Goal: Task Accomplishment & Management: Use online tool/utility

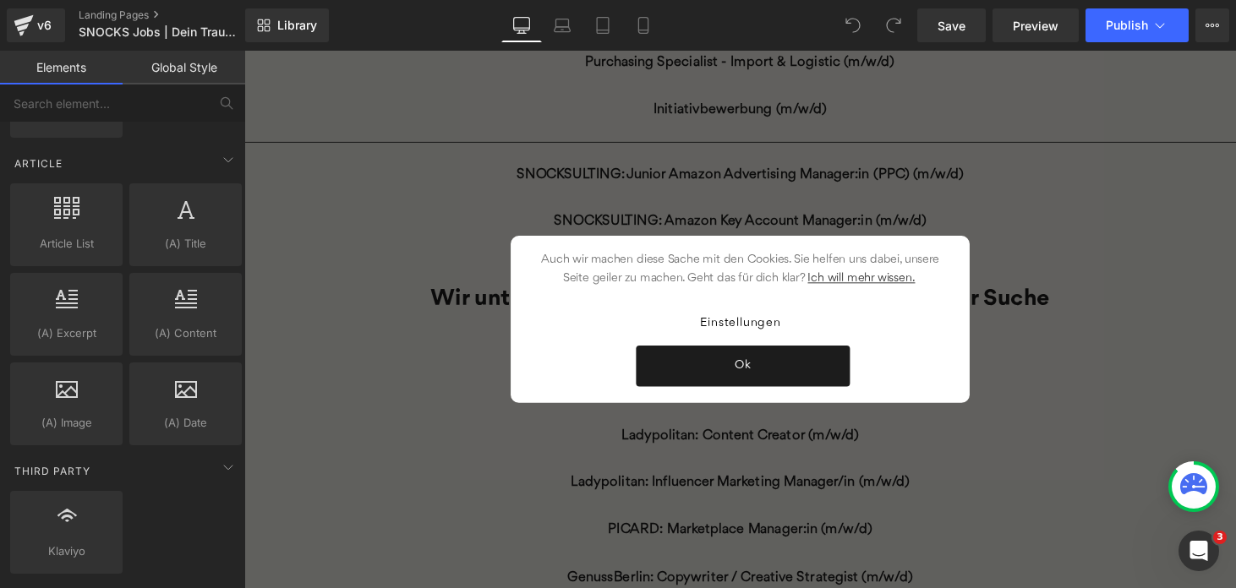
scroll to position [3084, 0]
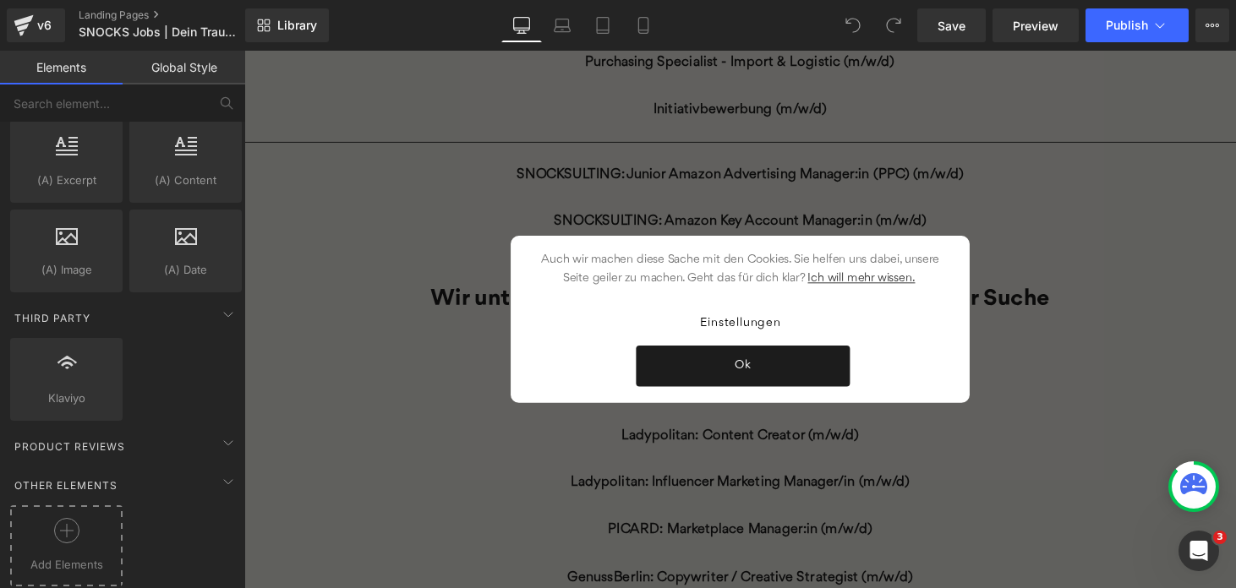
click at [57, 530] on div at bounding box center [66, 537] width 104 height 38
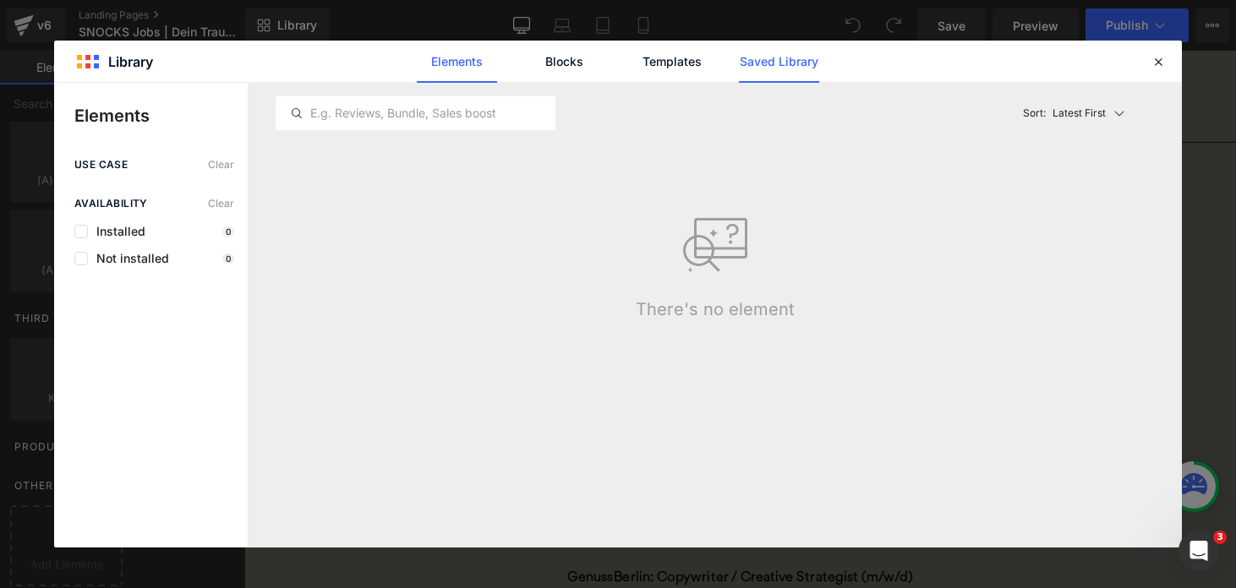
click at [794, 55] on link "Saved Library" at bounding box center [779, 62] width 80 height 42
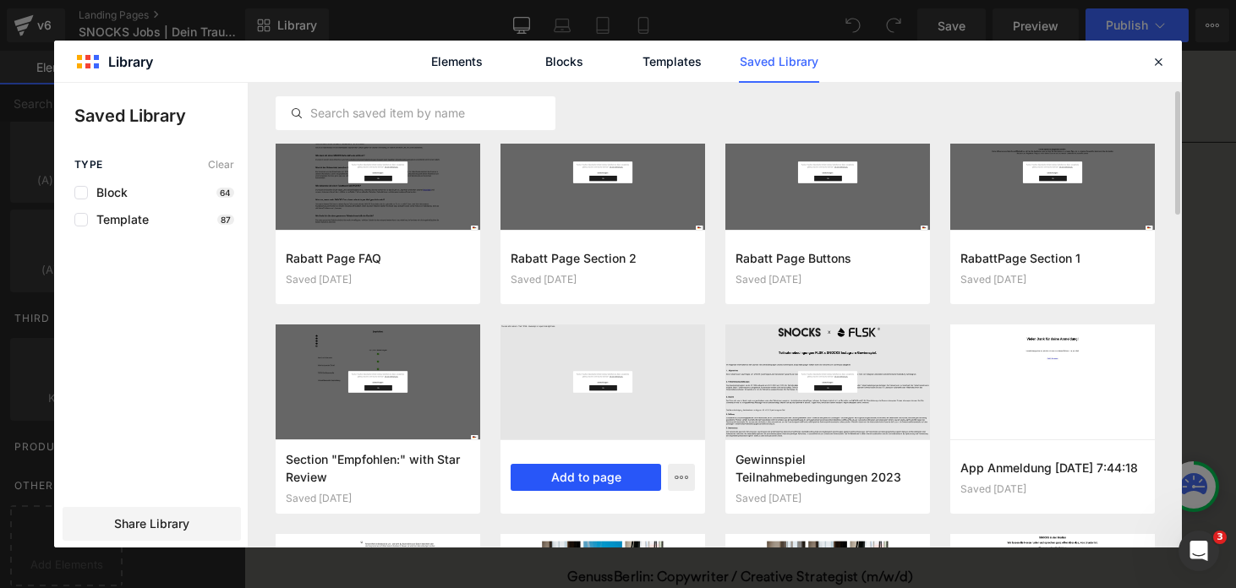
scroll to position [31, 0]
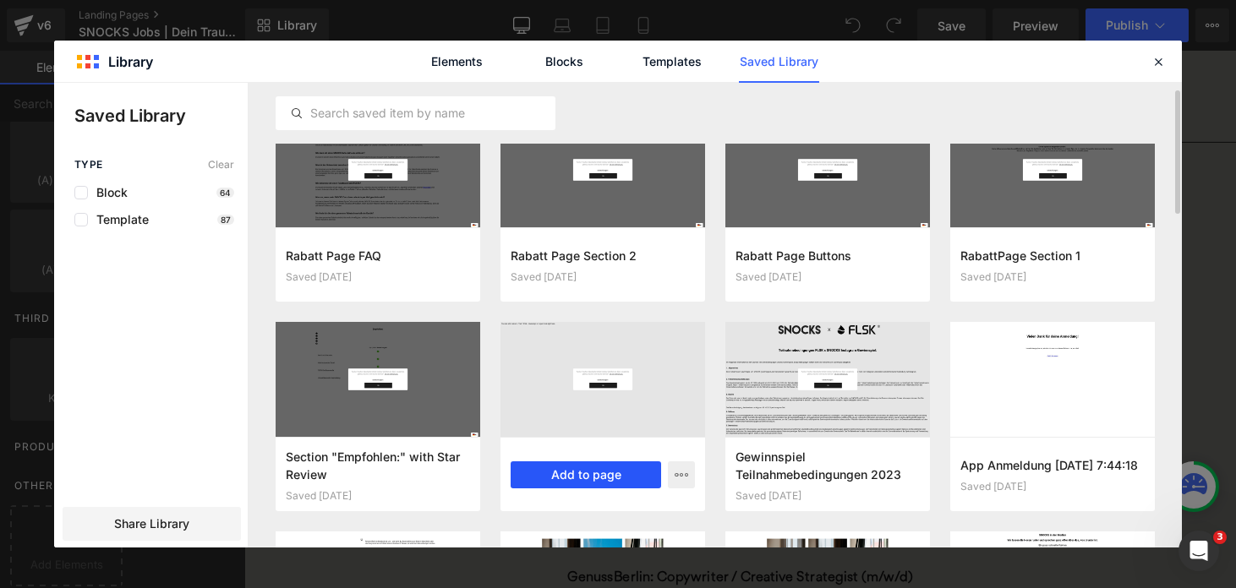
click at [611, 474] on button "Add to page" at bounding box center [586, 475] width 150 height 27
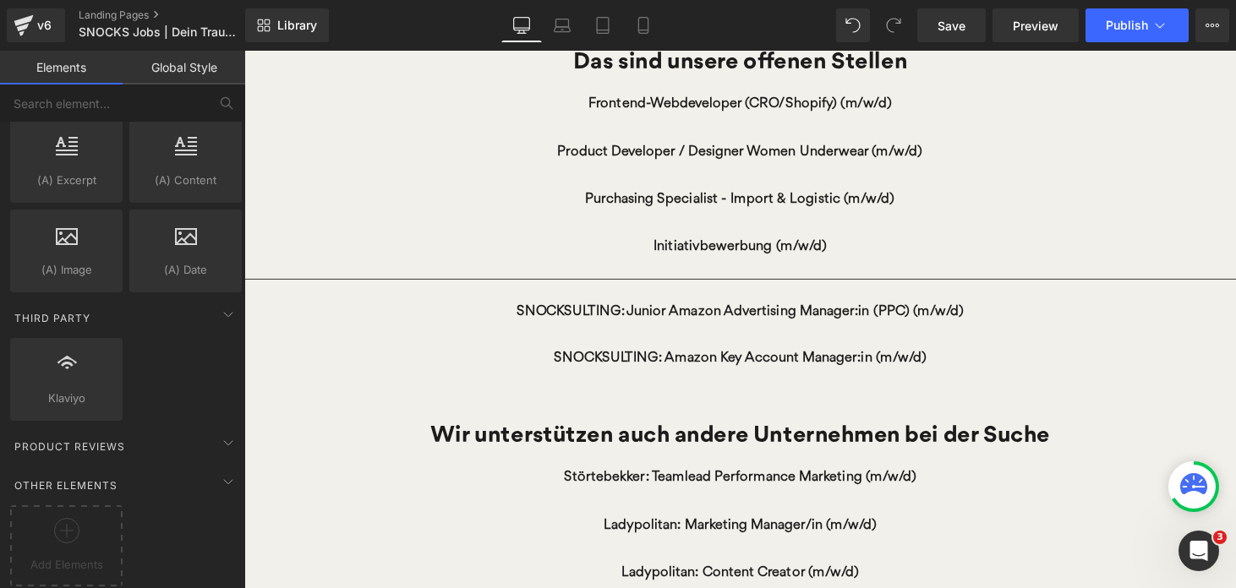
scroll to position [616, 0]
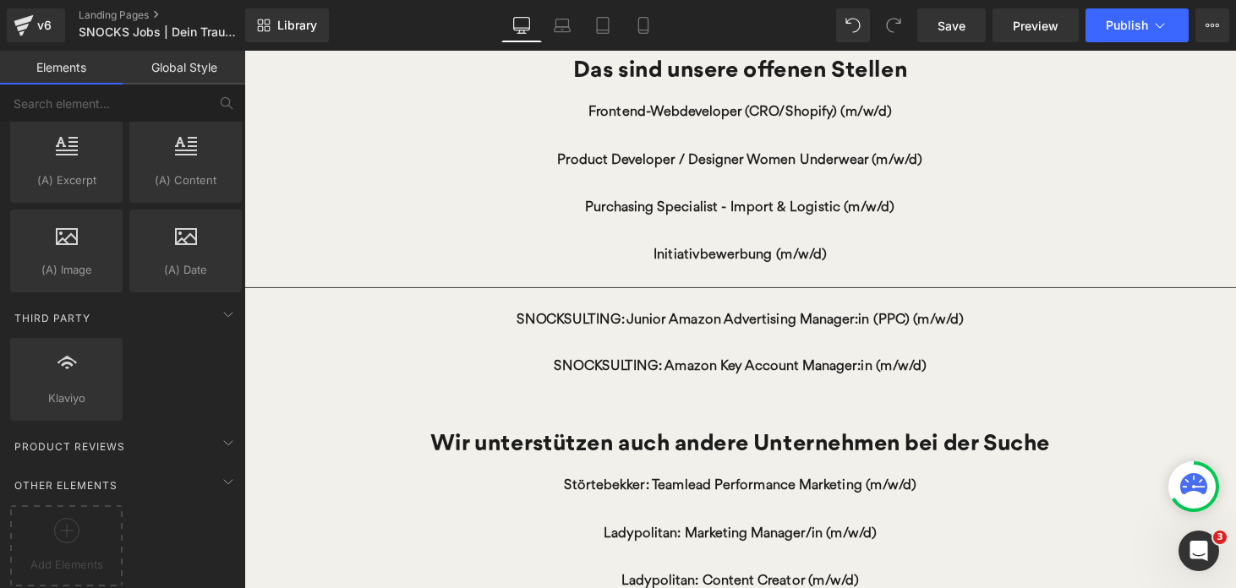
click at [845, 206] on link "Purchasing Specialist - Import & Logistic (m/w/d)" at bounding box center [756, 213] width 374 height 49
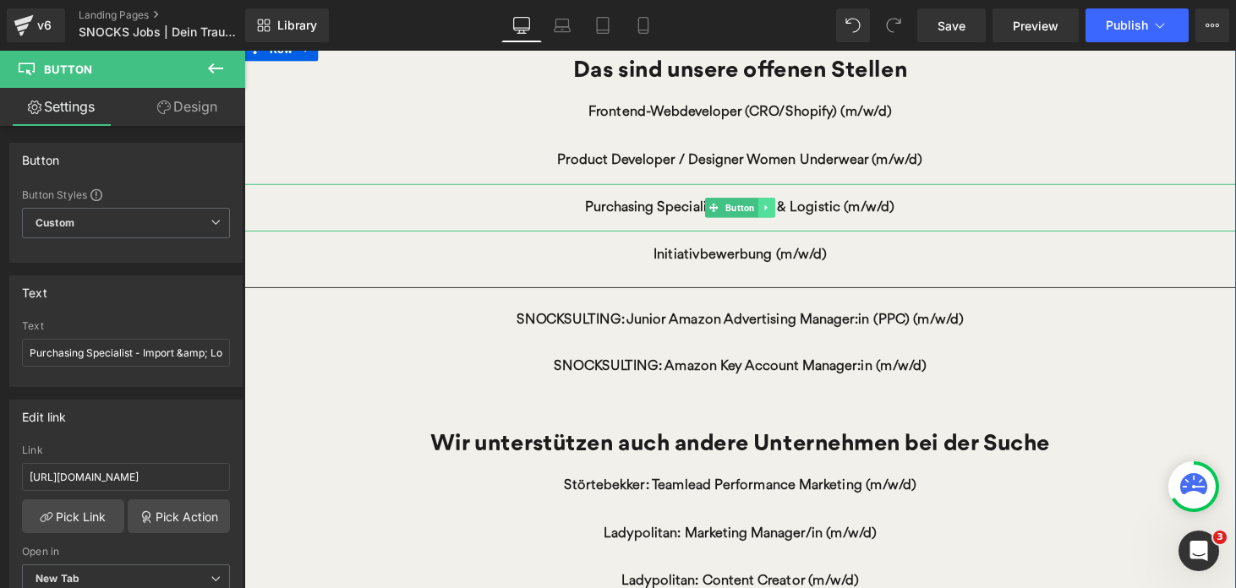
click at [781, 214] on icon at bounding box center [782, 213] width 3 height 6
click at [776, 216] on icon at bounding box center [773, 212] width 9 height 9
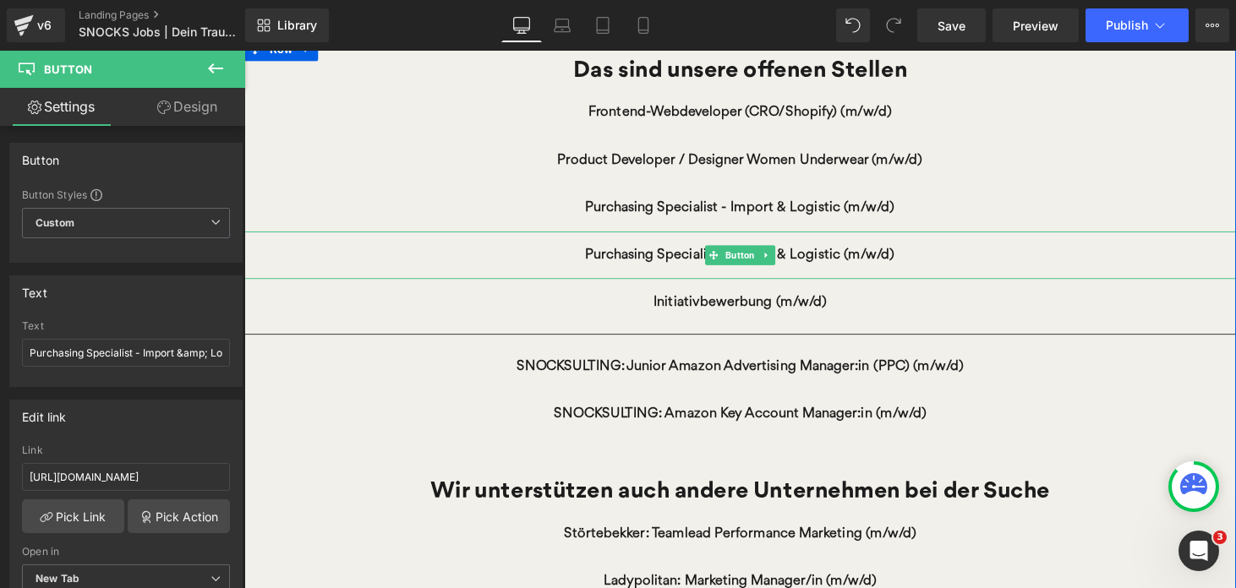
click at [712, 262] on link "Purchasing Specialist - Import & Logistic (m/w/d)" at bounding box center [756, 262] width 374 height 49
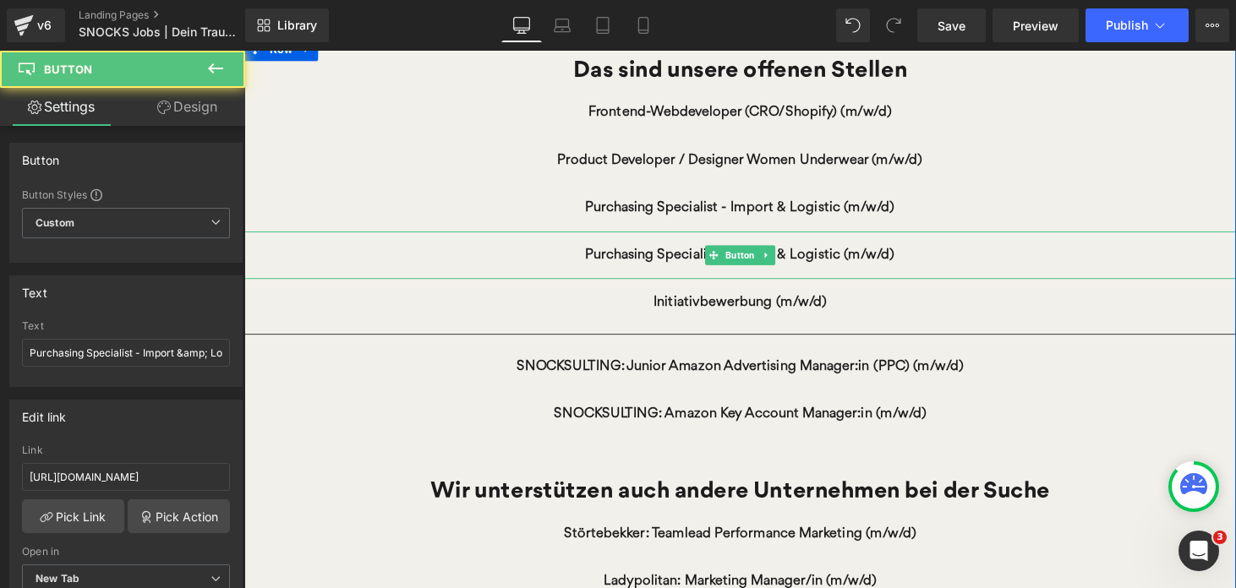
click at [838, 257] on link "Purchasing Specialist - Import & Logistic (m/w/d)" at bounding box center [756, 262] width 374 height 49
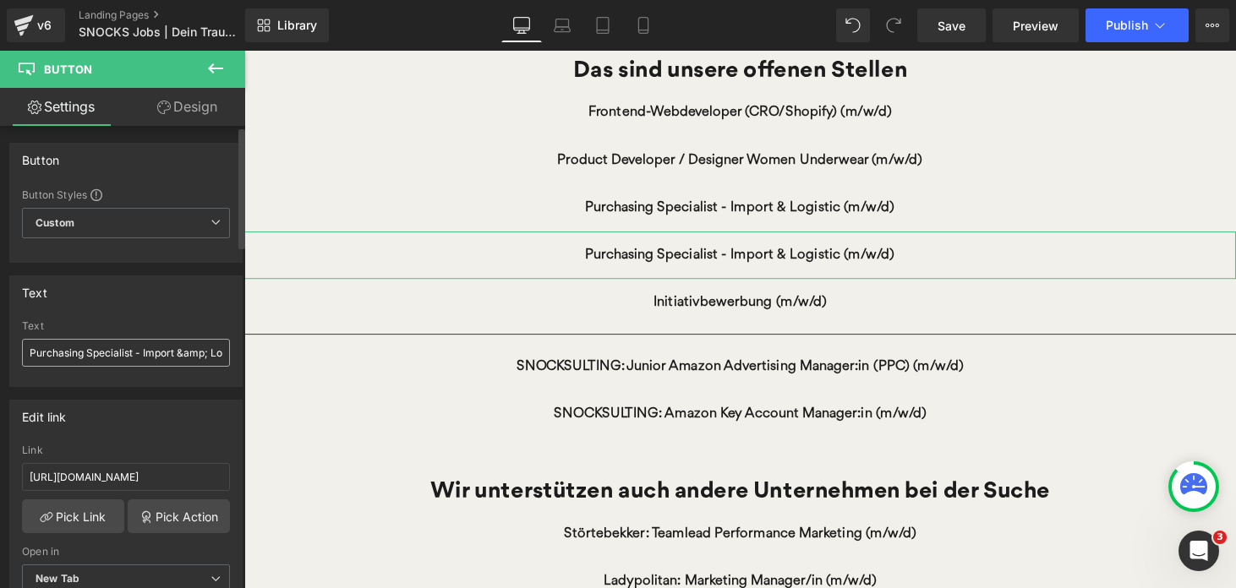
scroll to position [10, 0]
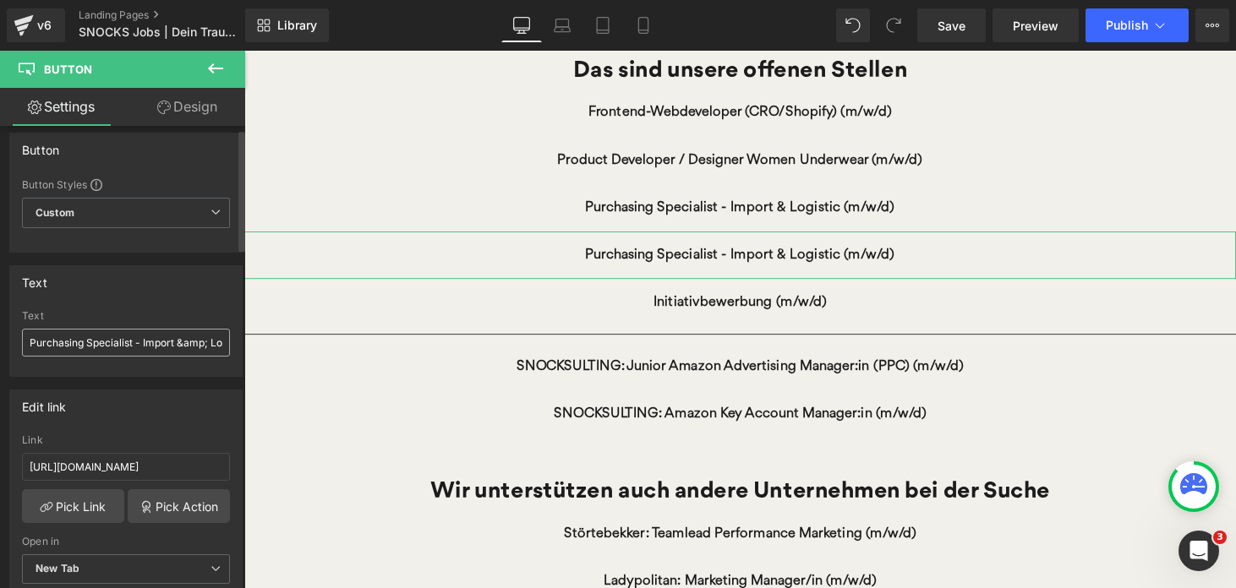
click at [97, 339] on input "Purchasing Specialist - Import &amp; Logistic (m/w/d)" at bounding box center [126, 343] width 208 height 28
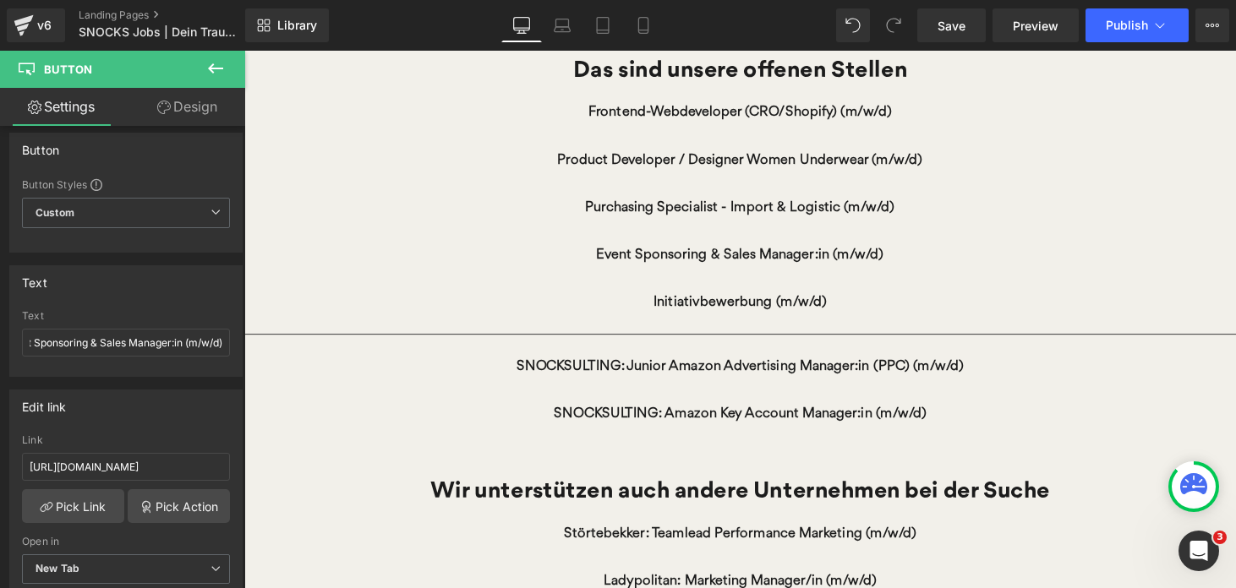
type input "Event Sponsoring & Sales Manager:in (m/w/d)"
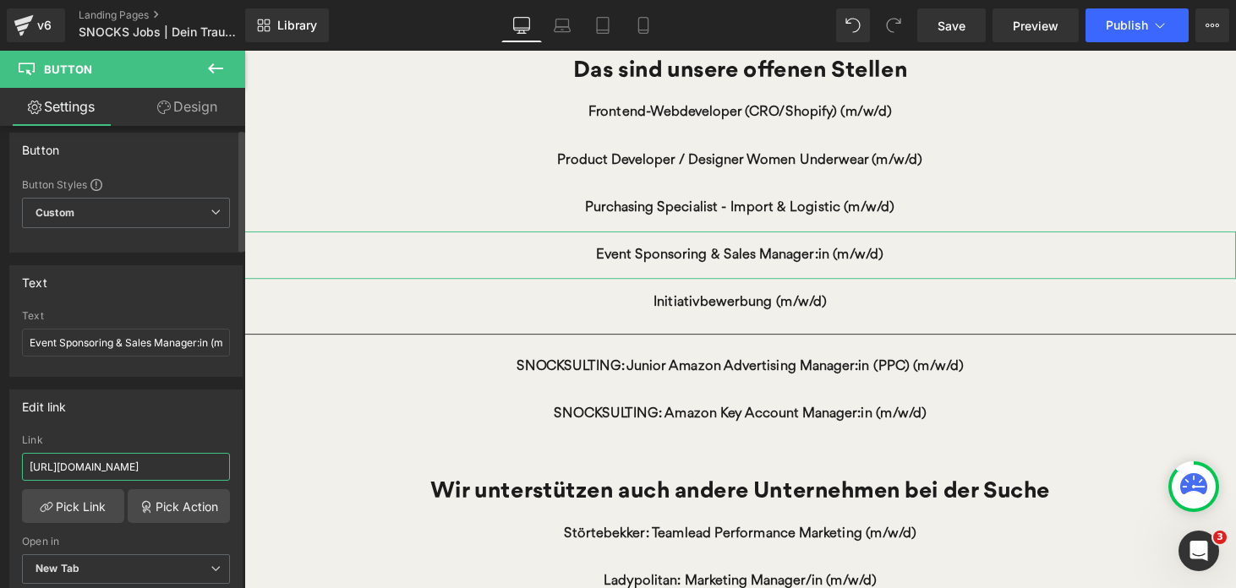
click at [73, 466] on input "[URL][DOMAIN_NAME]" at bounding box center [126, 467] width 208 height 28
paste input "7908?display=de"
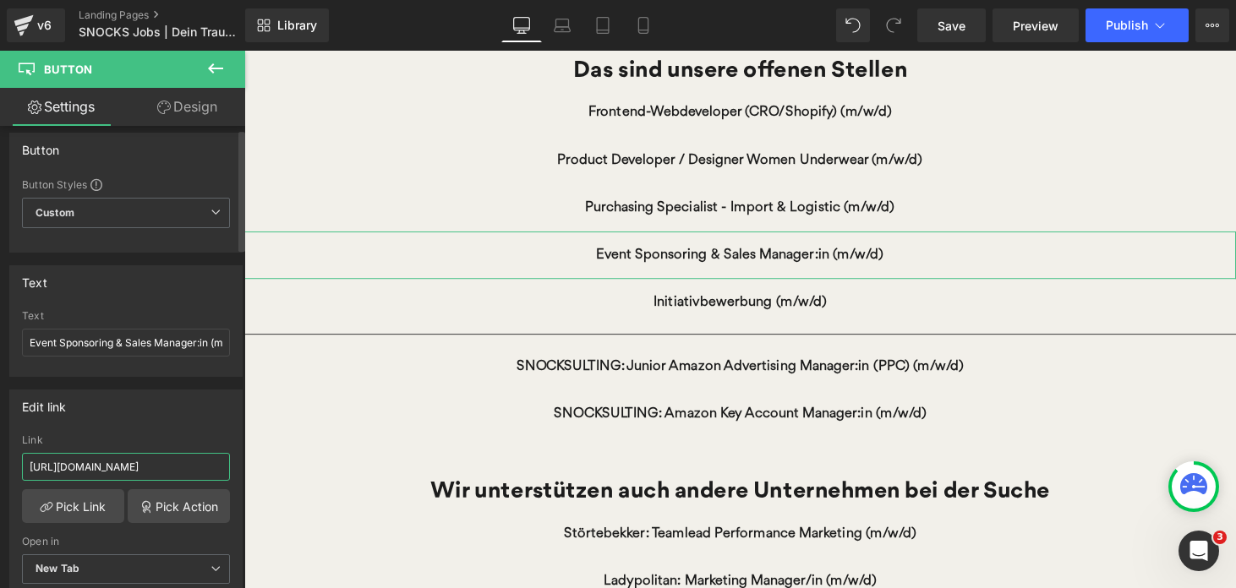
type input "[URL][DOMAIN_NAME]"
click at [159, 426] on div "Edit link [URL][DOMAIN_NAME] Link [URL][DOMAIN_NAME] Pick Link Pick Action Curr…" at bounding box center [125, 499] width 233 height 219
click at [143, 466] on input "[URL][DOMAIN_NAME]" at bounding box center [126, 467] width 208 height 28
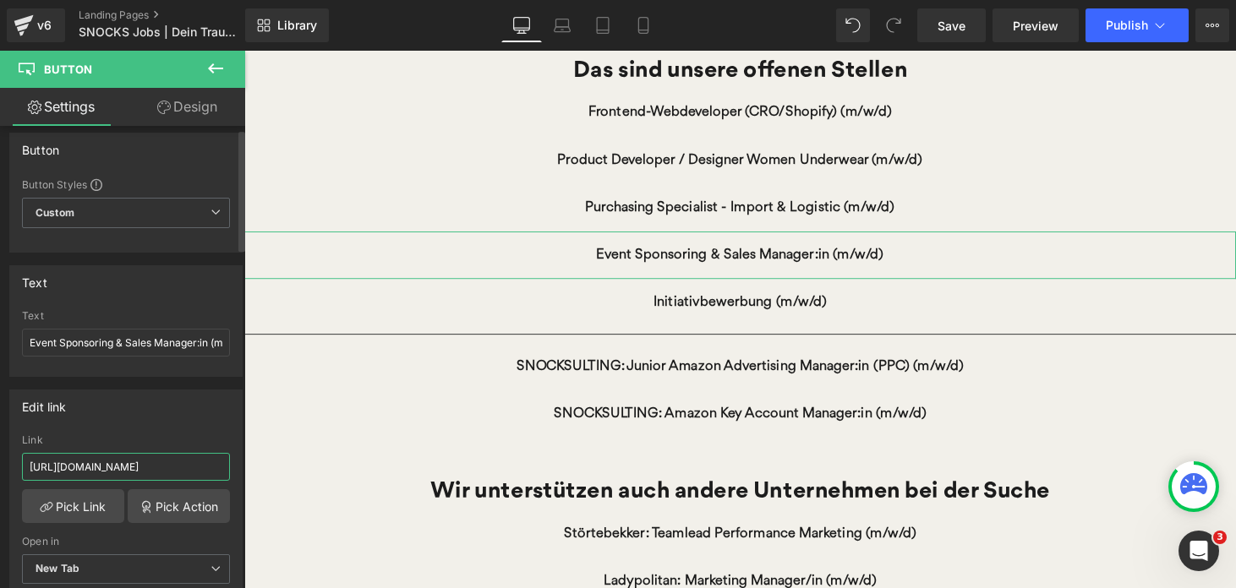
click at [143, 466] on input "[URL][DOMAIN_NAME]" at bounding box center [126, 467] width 208 height 28
paste input "[URL][DOMAIN_NAME]"
type input "[URL][DOMAIN_NAME]"
click at [170, 436] on div "Link" at bounding box center [126, 441] width 208 height 12
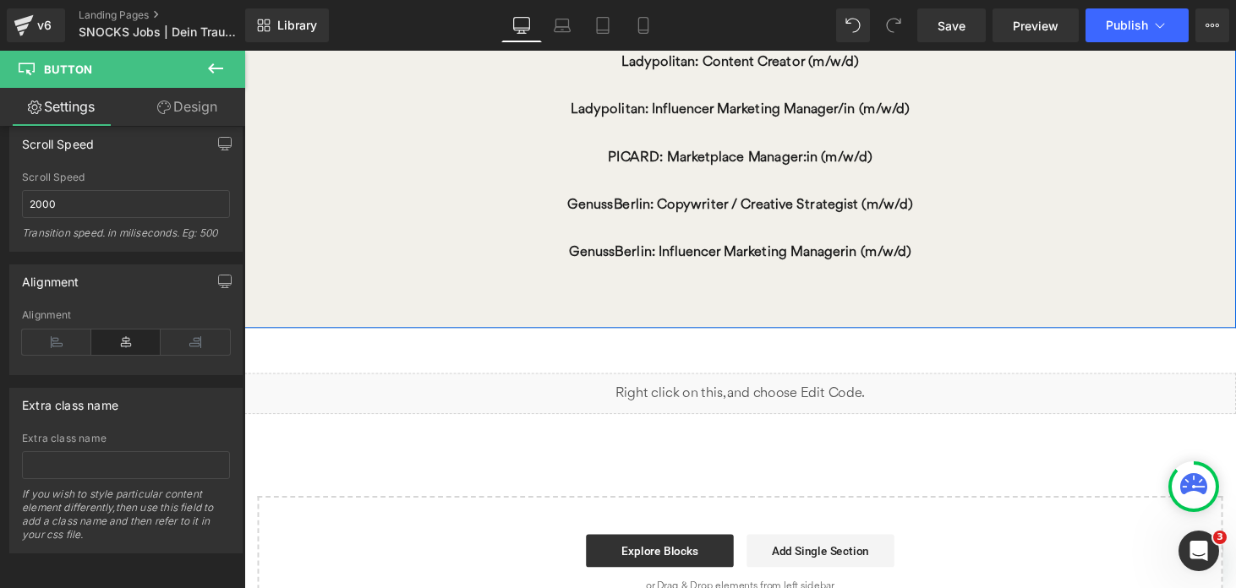
scroll to position [1201, 0]
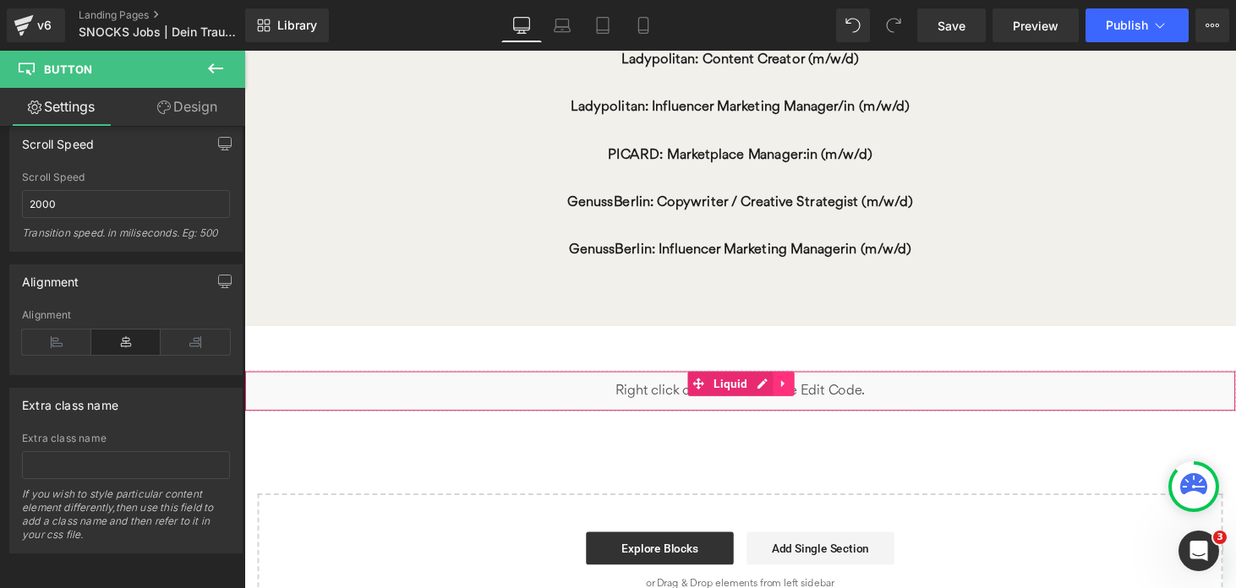
click at [799, 397] on icon at bounding box center [801, 394] width 12 height 13
click at [811, 397] on icon at bounding box center [812, 395] width 12 height 12
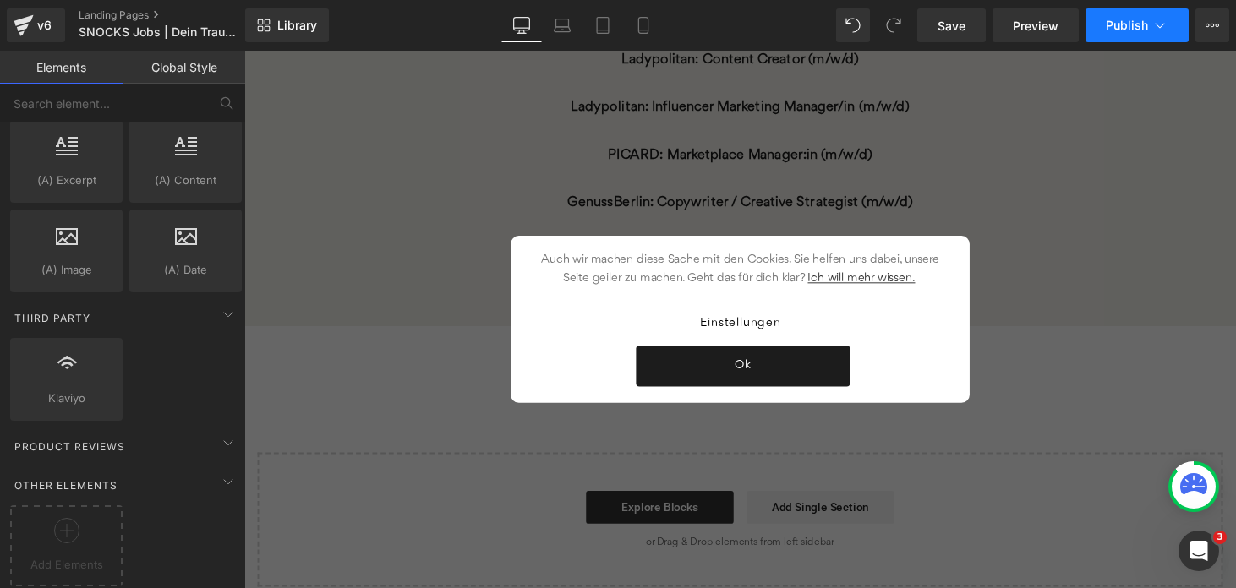
click at [1161, 29] on icon at bounding box center [1160, 25] width 17 height 17
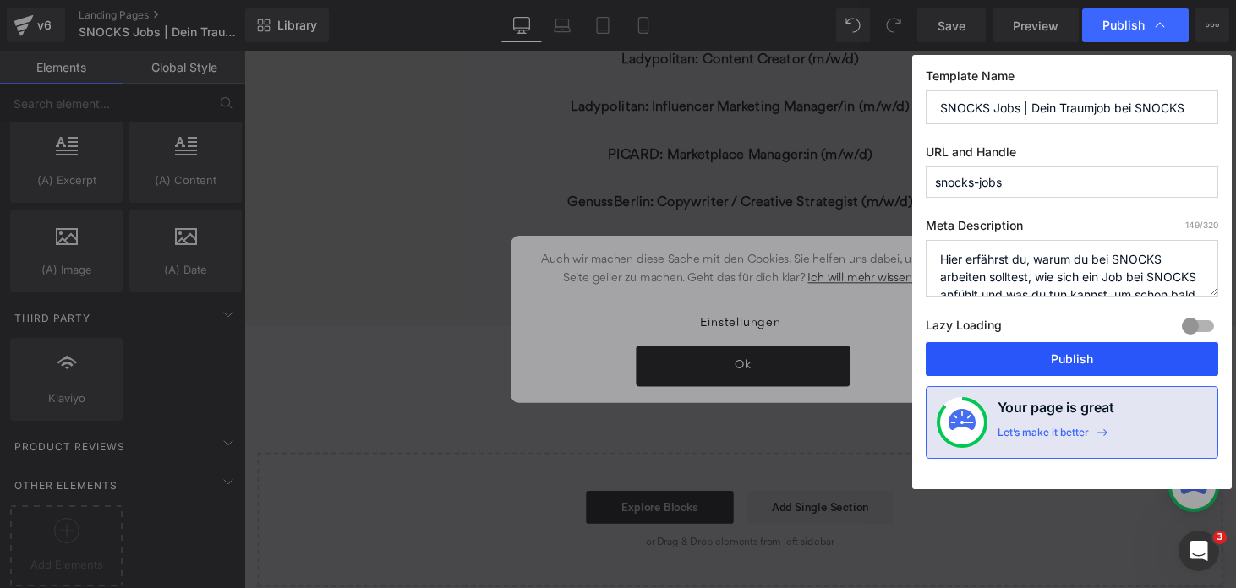
click at [1031, 360] on button "Publish" at bounding box center [1072, 359] width 293 height 34
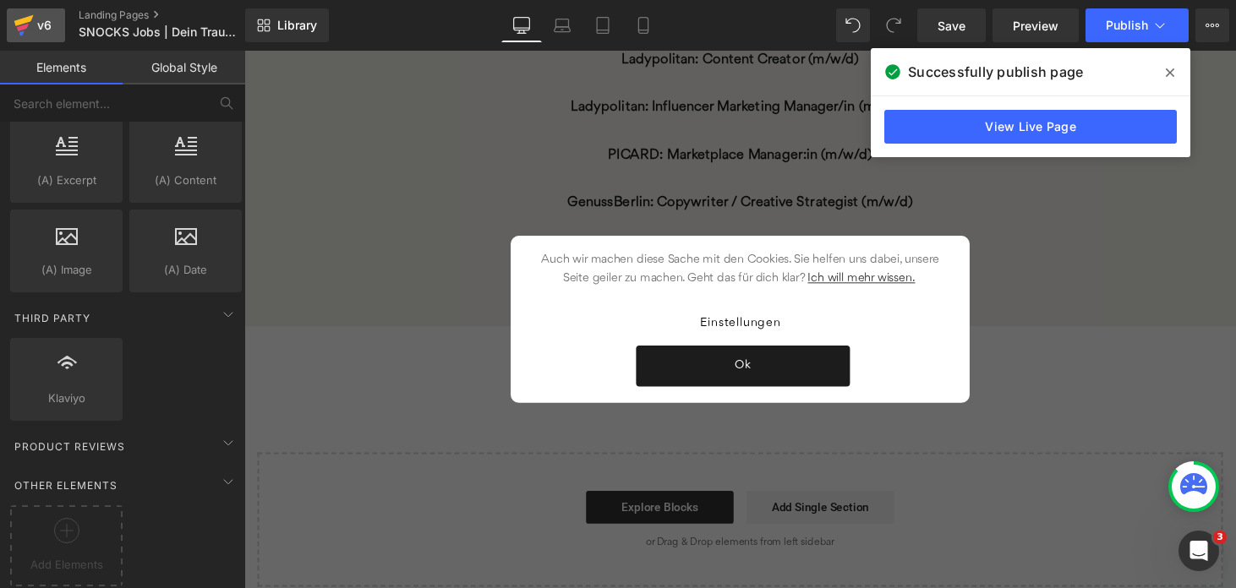
click at [29, 28] on icon at bounding box center [24, 25] width 20 height 42
